Goal: Task Accomplishment & Management: Manage account settings

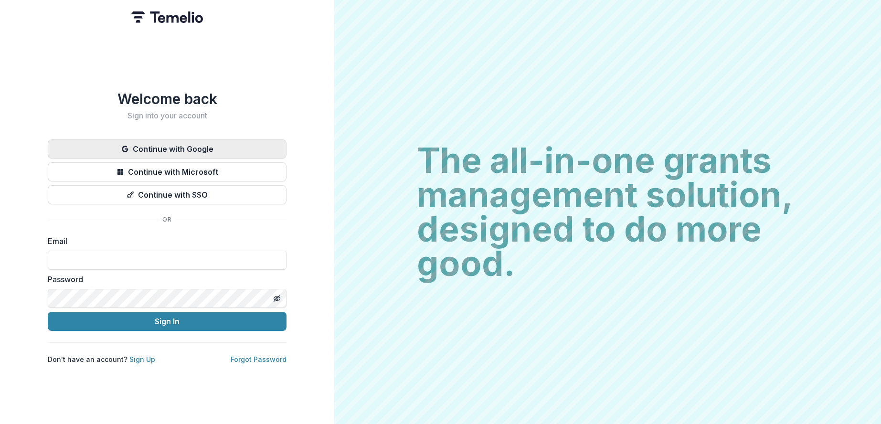
click at [214, 142] on button "Continue with Google" at bounding box center [167, 148] width 239 height 19
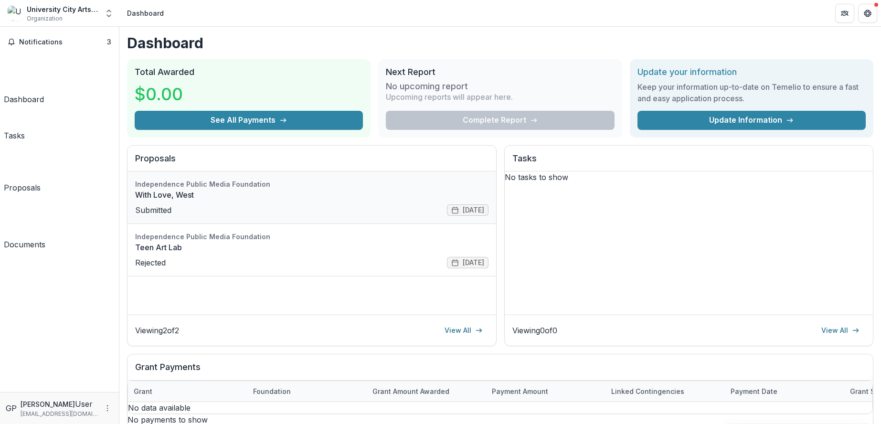
click at [294, 200] on link "With Love, West" at bounding box center [311, 194] width 353 height 11
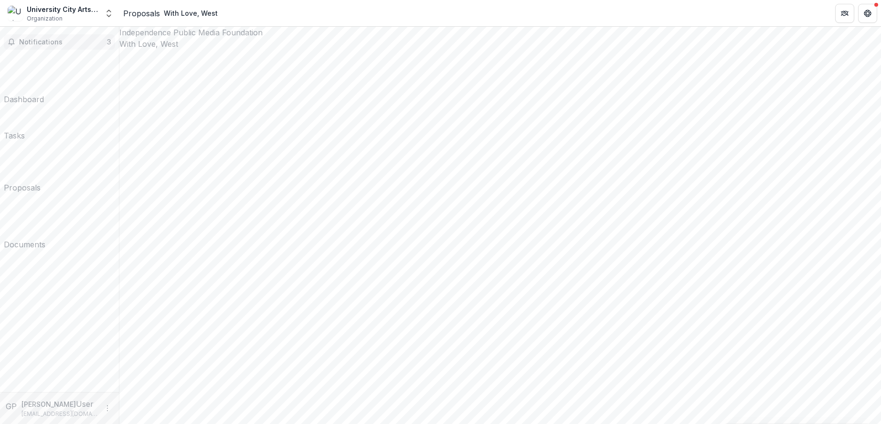
click at [48, 40] on span "Notifications" at bounding box center [63, 42] width 88 height 8
click at [41, 182] on div "Proposals" at bounding box center [22, 187] width 37 height 11
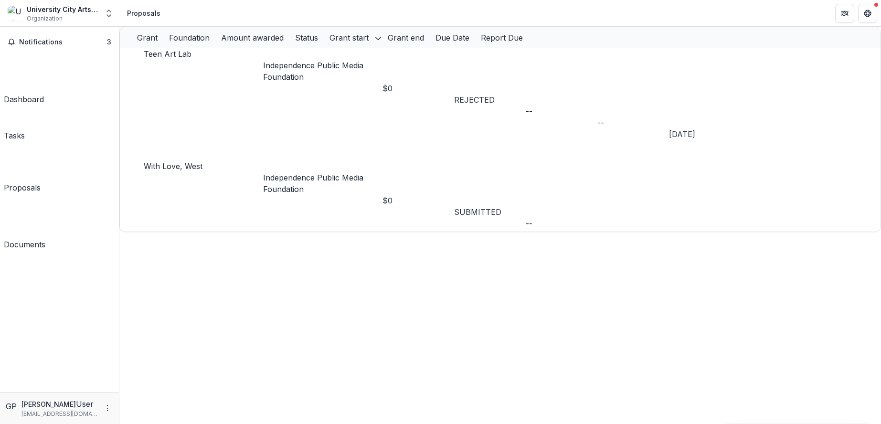
click at [44, 94] on div "Dashboard" at bounding box center [24, 99] width 40 height 11
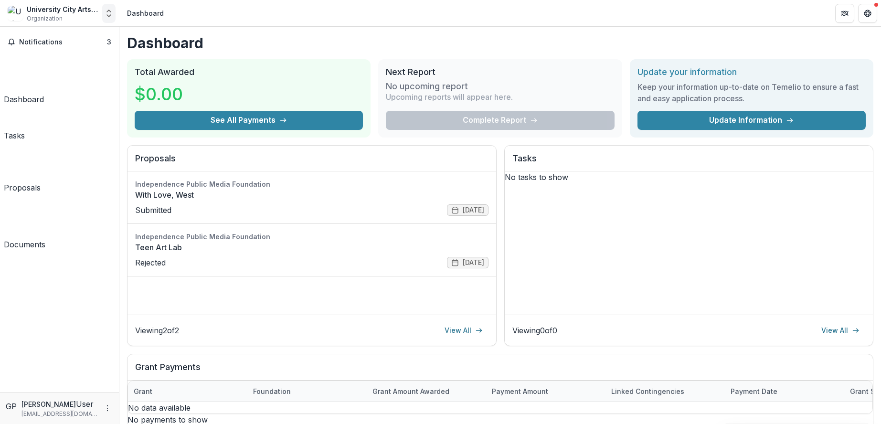
click at [103, 13] on button "Open entity switcher" at bounding box center [108, 13] width 13 height 19
click at [109, 15] on icon "Open entity switcher" at bounding box center [109, 14] width 10 height 10
